Goal: Task Accomplishment & Management: Complete application form

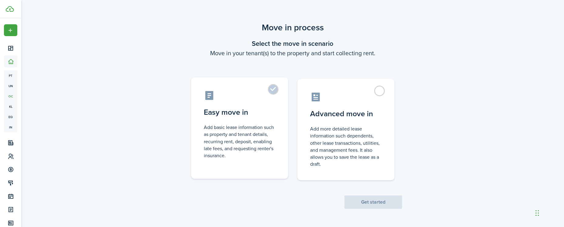
click at [242, 135] on control-radio-card-description "Add basic lease information such as property and tenant details, recurring rent…" at bounding box center [240, 141] width 72 height 35
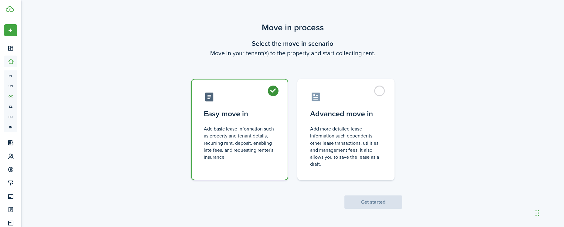
radio input "true"
click at [360, 199] on button "Get started" at bounding box center [373, 201] width 58 height 13
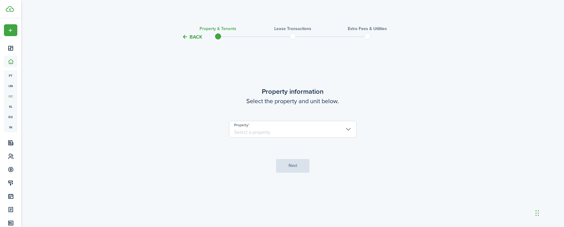
click at [290, 133] on input "Property" at bounding box center [292, 129] width 127 height 17
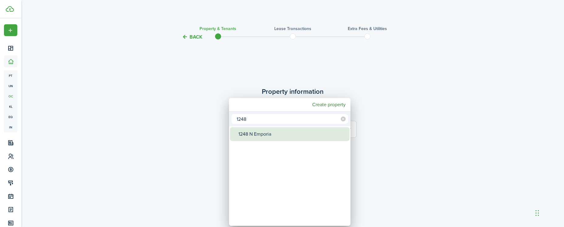
type input "1248"
click at [290, 133] on div "1248 N Emporia" at bounding box center [291, 134] width 107 height 14
type input "1248 N Emporia"
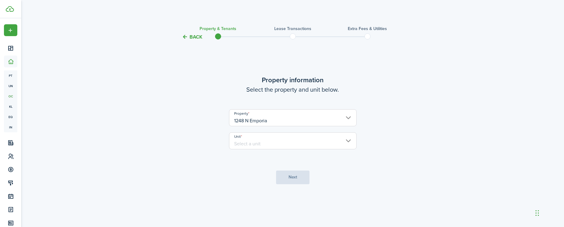
click at [287, 142] on input "Unit" at bounding box center [292, 140] width 127 height 17
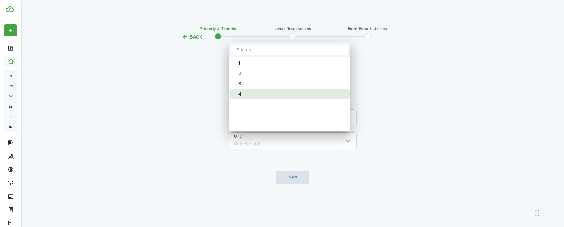
click at [258, 94] on div "4" at bounding box center [291, 94] width 107 height 10
type input "4"
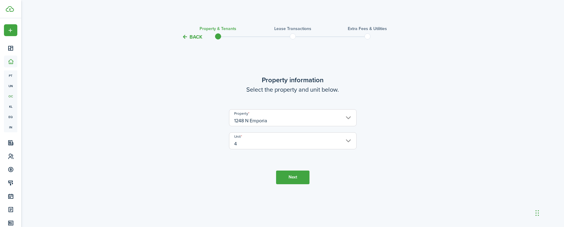
click at [290, 185] on tc-wizard-step "Property information Select the property and unit below. Property 1248 N Empori…" at bounding box center [292, 130] width 255 height 162
click at [292, 175] on button "Next" at bounding box center [292, 178] width 33 height 14
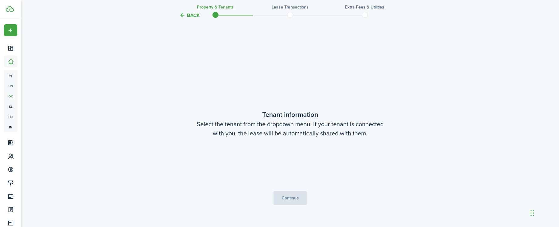
scroll to position [186, 0]
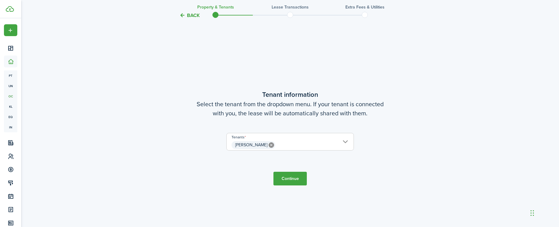
click at [287, 178] on button "Continue" at bounding box center [290, 179] width 33 height 14
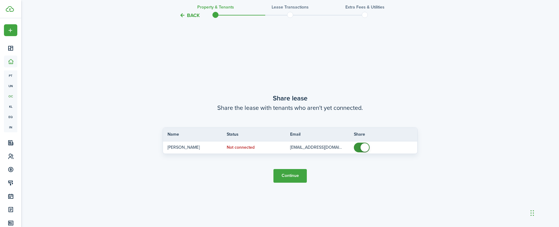
scroll to position [413, 0]
click at [287, 178] on button "Continue" at bounding box center [290, 176] width 33 height 14
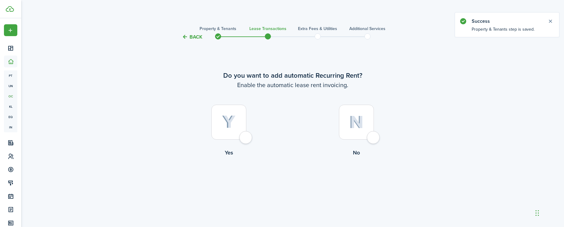
click at [246, 140] on div at bounding box center [228, 122] width 35 height 35
radio input "true"
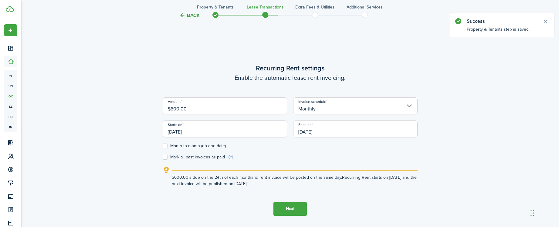
scroll to position [186, 0]
drag, startPoint x: 206, startPoint y: 110, endPoint x: 102, endPoint y: 97, distance: 104.3
click at [102, 97] on div "Back Property & Tenants Lease Transactions Extra fees & Utilities Additional Se…" at bounding box center [290, 43] width 538 height 422
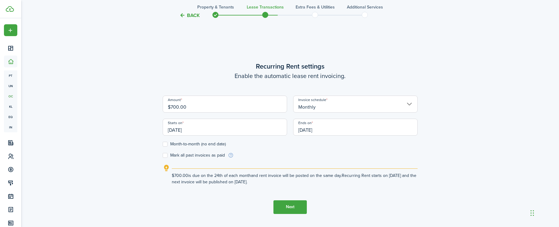
click at [202, 128] on input "[DATE]" at bounding box center [225, 127] width 124 height 17
type input "$700.00"
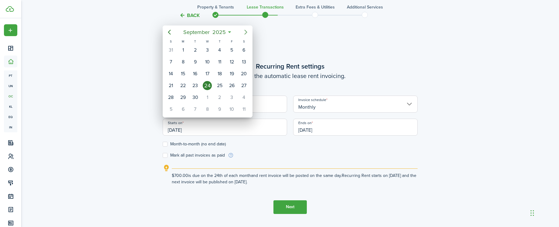
click at [245, 30] on icon "Next page" at bounding box center [245, 32] width 3 height 5
click at [207, 49] on div "1" at bounding box center [207, 50] width 9 height 9
type input "[DATE]"
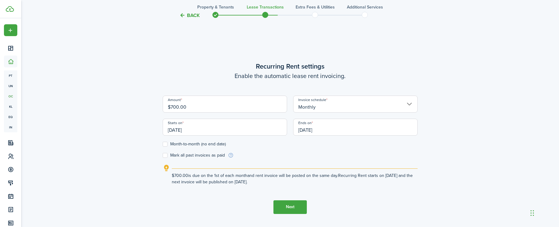
click at [326, 130] on input "[DATE]" at bounding box center [355, 127] width 124 height 17
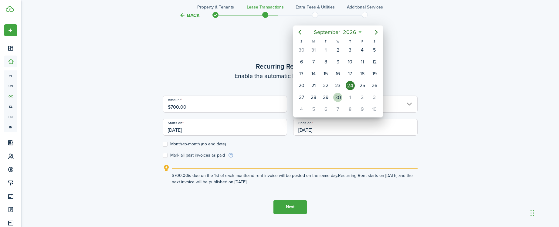
click at [333, 97] on div "30" at bounding box center [337, 97] width 9 height 9
type input "[DATE]"
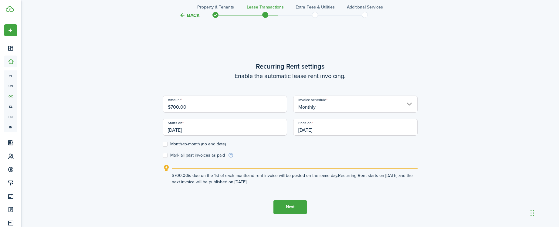
click at [287, 208] on button "Next" at bounding box center [290, 207] width 33 height 14
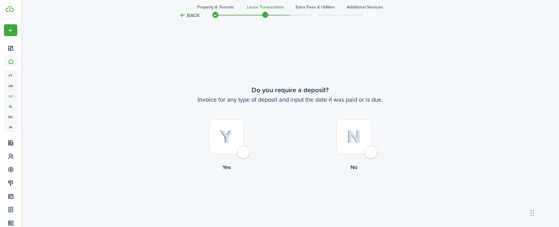
scroll to position [413, 0]
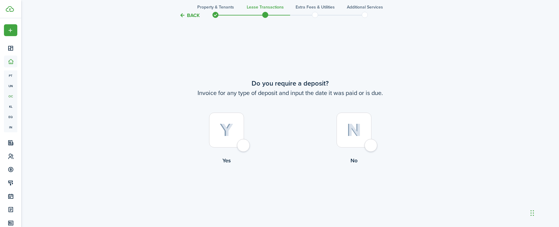
click at [241, 147] on div at bounding box center [226, 130] width 35 height 35
radio input "true"
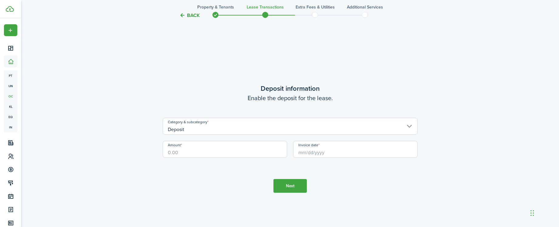
scroll to position [641, 0]
click at [241, 147] on input "Amount" at bounding box center [225, 148] width 124 height 17
click at [318, 149] on input "Invoice date" at bounding box center [355, 148] width 124 height 17
type input "$700.00"
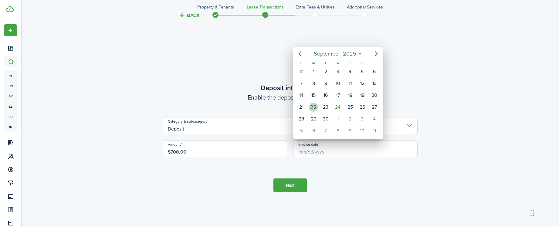
click at [313, 104] on div "22" at bounding box center [313, 107] width 9 height 9
type input "[DATE]"
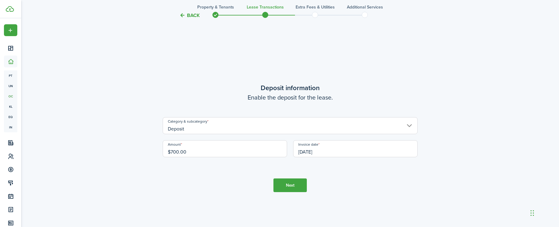
click at [287, 186] on button "Next" at bounding box center [290, 185] width 33 height 14
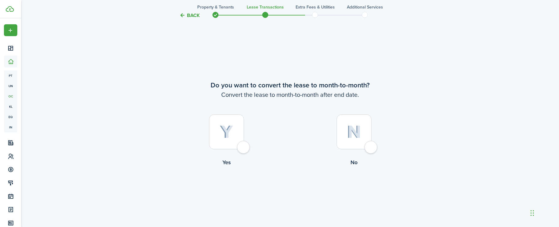
scroll to position [868, 0]
click at [370, 146] on div at bounding box center [354, 130] width 35 height 35
radio input "true"
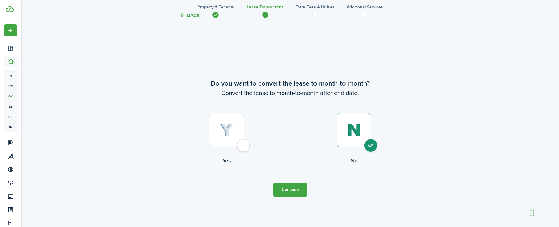
click at [292, 186] on button "Continue" at bounding box center [290, 190] width 33 height 14
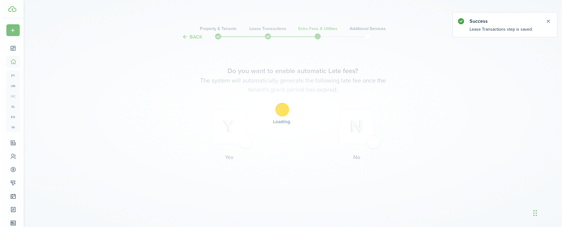
scroll to position [0, 0]
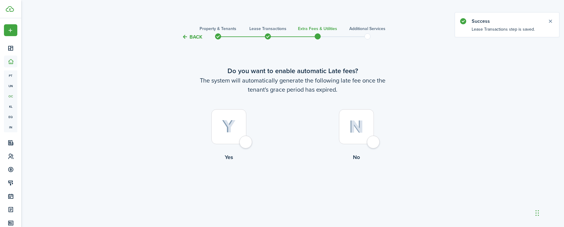
click at [374, 143] on div at bounding box center [356, 126] width 35 height 35
radio input "true"
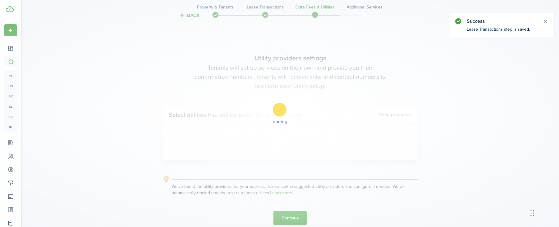
scroll to position [186, 0]
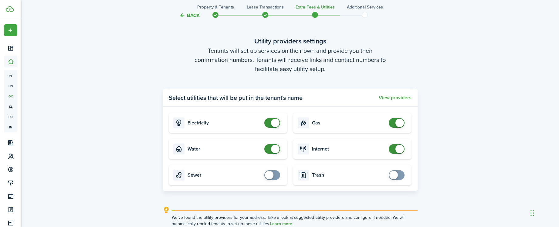
checkbox input "false"
click at [270, 148] on span at bounding box center [272, 149] width 6 height 10
checkbox input "false"
click at [395, 123] on span at bounding box center [397, 123] width 6 height 10
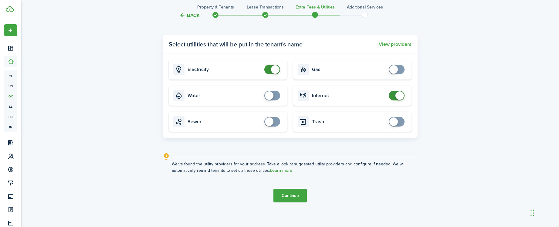
scroll to position [244, 0]
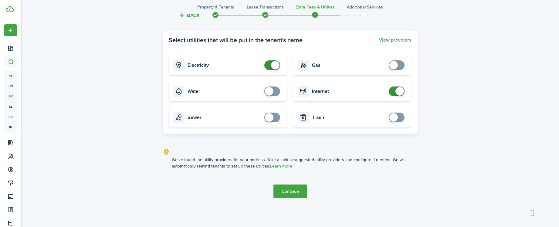
click at [292, 190] on button "Continue" at bounding box center [290, 192] width 33 height 14
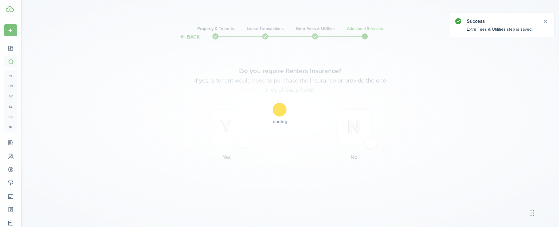
scroll to position [0, 0]
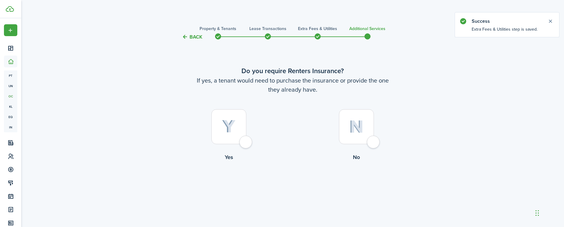
click at [372, 143] on div at bounding box center [356, 126] width 35 height 35
radio input "true"
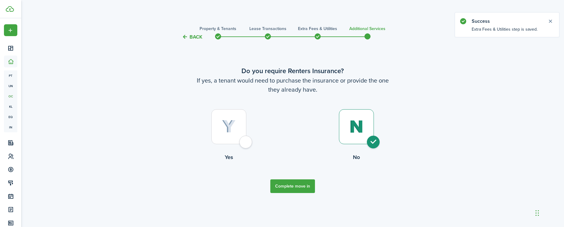
click at [284, 186] on button "Complete move in" at bounding box center [292, 186] width 45 height 14
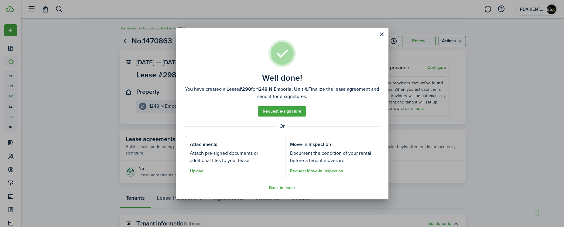
click at [198, 171] on button "Upload" at bounding box center [197, 171] width 14 height 5
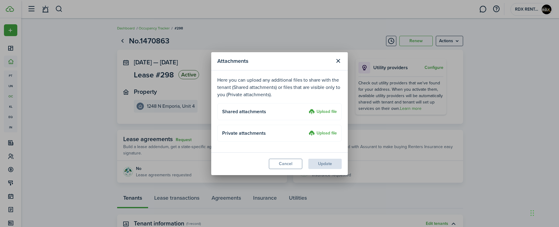
click at [319, 112] on label "Upload file" at bounding box center [323, 111] width 28 height 7
click at [307, 108] on input "Upload file" at bounding box center [307, 108] width 0 height 0
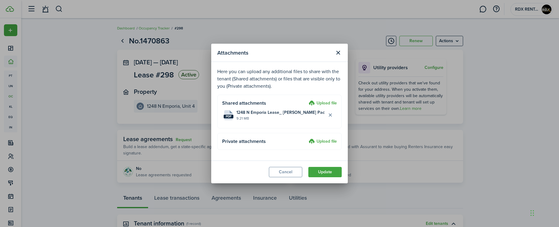
click at [323, 103] on label "Upload file" at bounding box center [323, 103] width 28 height 7
click at [307, 100] on input "Upload file" at bounding box center [307, 100] width 0 height 0
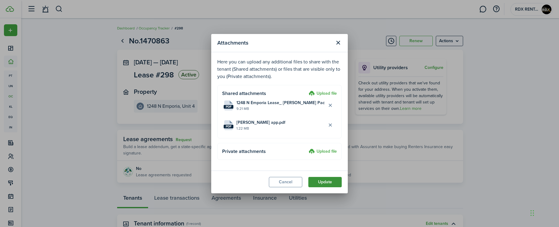
click at [327, 183] on button "Update" at bounding box center [324, 182] width 33 height 10
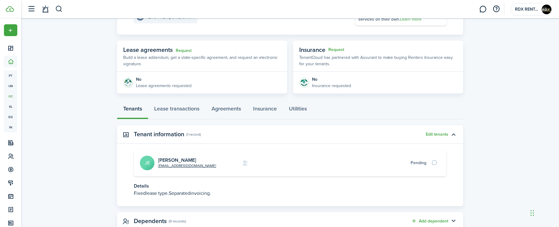
scroll to position [91, 0]
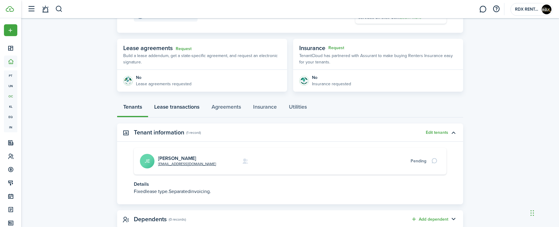
click at [185, 105] on link "Lease transactions" at bounding box center [176, 108] width 57 height 18
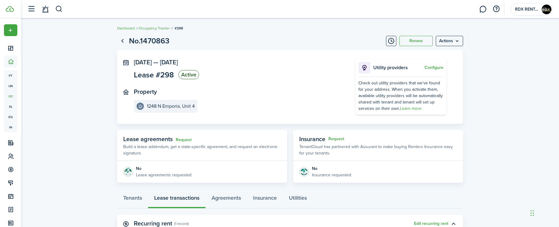
click at [494, 124] on lease-view "No.1470863 Renew Actions [DATE] — [DATE] Lease #298 Active Property [STREET_ADD…" at bounding box center [290, 184] width 538 height 305
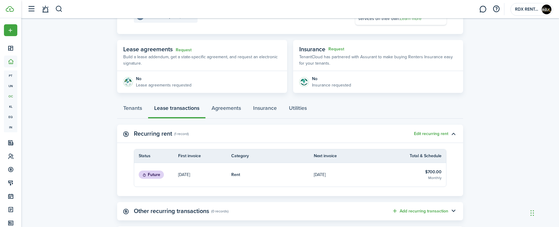
scroll to position [91, 0]
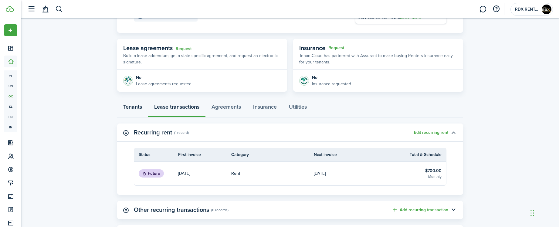
click at [131, 109] on link "Tenants" at bounding box center [132, 108] width 31 height 18
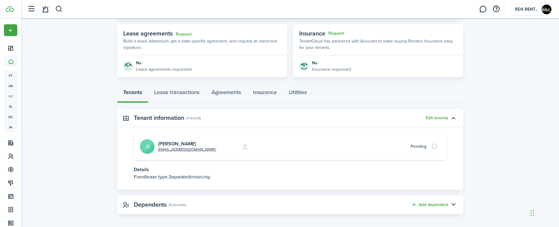
scroll to position [109, 0]
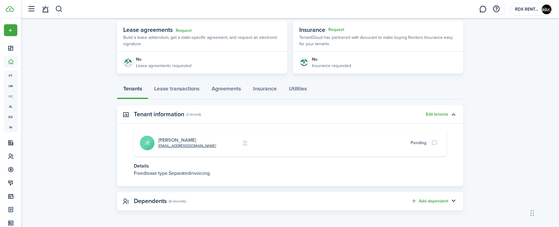
click at [161, 140] on link "[PERSON_NAME]" at bounding box center [177, 140] width 38 height 7
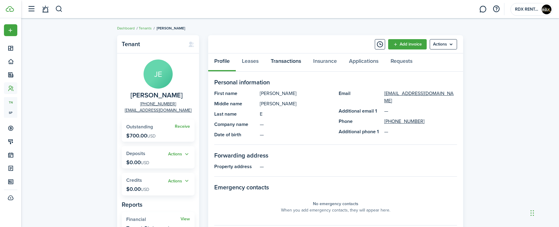
click at [285, 60] on link "Transactions" at bounding box center [286, 62] width 42 height 18
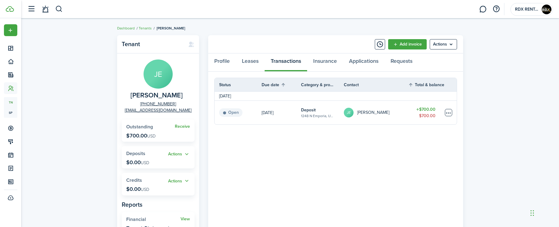
click at [447, 112] on table-menu-btn-icon at bounding box center [448, 112] width 7 height 7
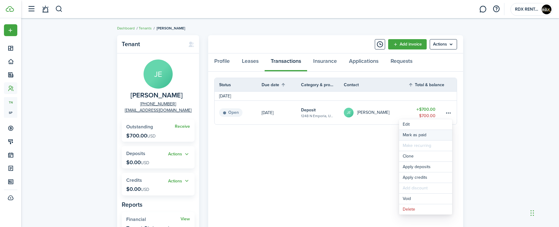
click at [422, 134] on link "Mark as paid" at bounding box center [425, 135] width 53 height 10
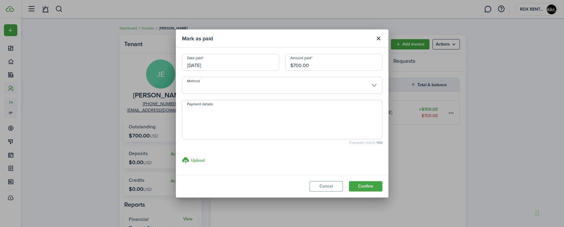
click at [222, 63] on input "[DATE]" at bounding box center [230, 62] width 97 height 17
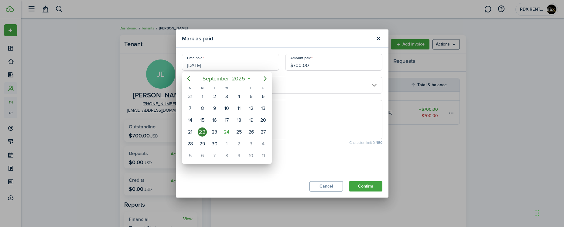
click at [364, 185] on div at bounding box center [281, 113] width 661 height 324
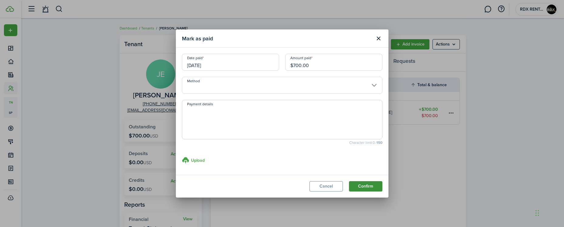
click at [364, 185] on button "Confirm" at bounding box center [365, 186] width 33 height 10
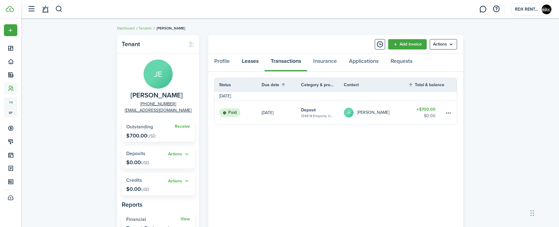
click at [250, 61] on link "Leases" at bounding box center [250, 62] width 29 height 18
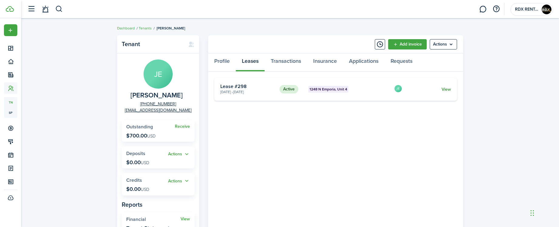
click at [449, 90] on link "View" at bounding box center [446, 89] width 9 height 6
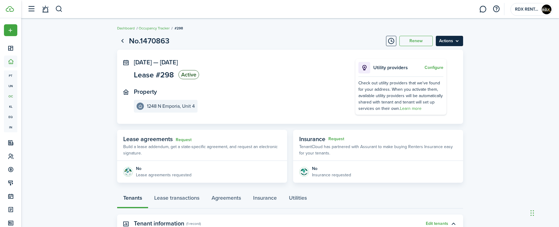
click at [457, 42] on menu-btn "Actions" at bounding box center [449, 41] width 27 height 10
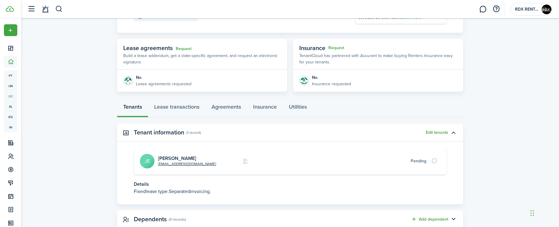
scroll to position [109, 0]
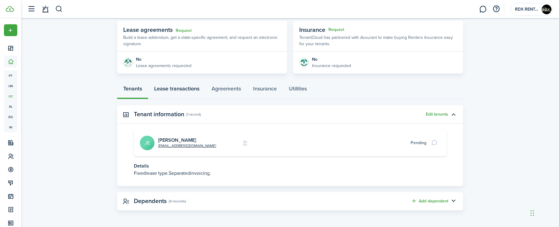
click at [189, 90] on link "Lease transactions" at bounding box center [176, 90] width 57 height 18
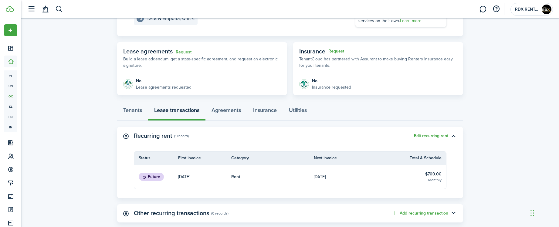
scroll to position [91, 0]
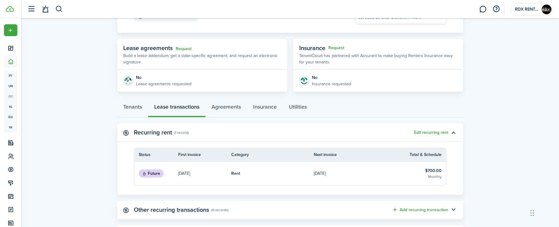
click at [429, 172] on table-info-title "$700.00" at bounding box center [433, 171] width 16 height 6
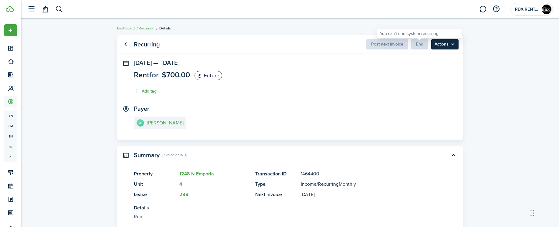
click at [455, 42] on menu-btn "Actions" at bounding box center [444, 44] width 27 height 10
click at [500, 72] on recurring-view "Recurring Post next invoice End Actions [DATE] — [DATE] Rent for $700.00 Future…" at bounding box center [290, 144] width 538 height 225
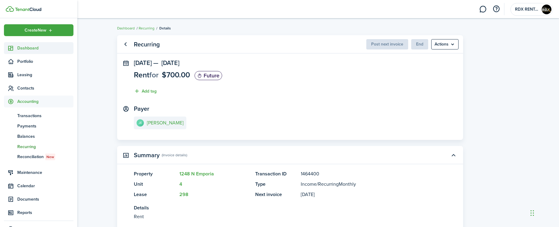
click at [28, 45] on span "Dashboard" at bounding box center [45, 48] width 56 height 6
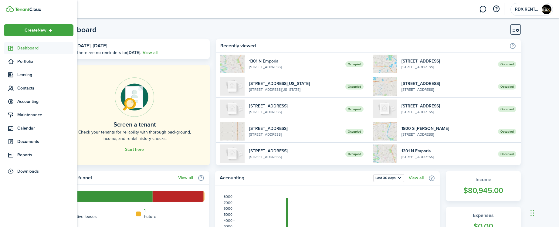
click at [32, 49] on span "Dashboard" at bounding box center [45, 48] width 56 height 6
